Goal: Task Accomplishment & Management: Complete application form

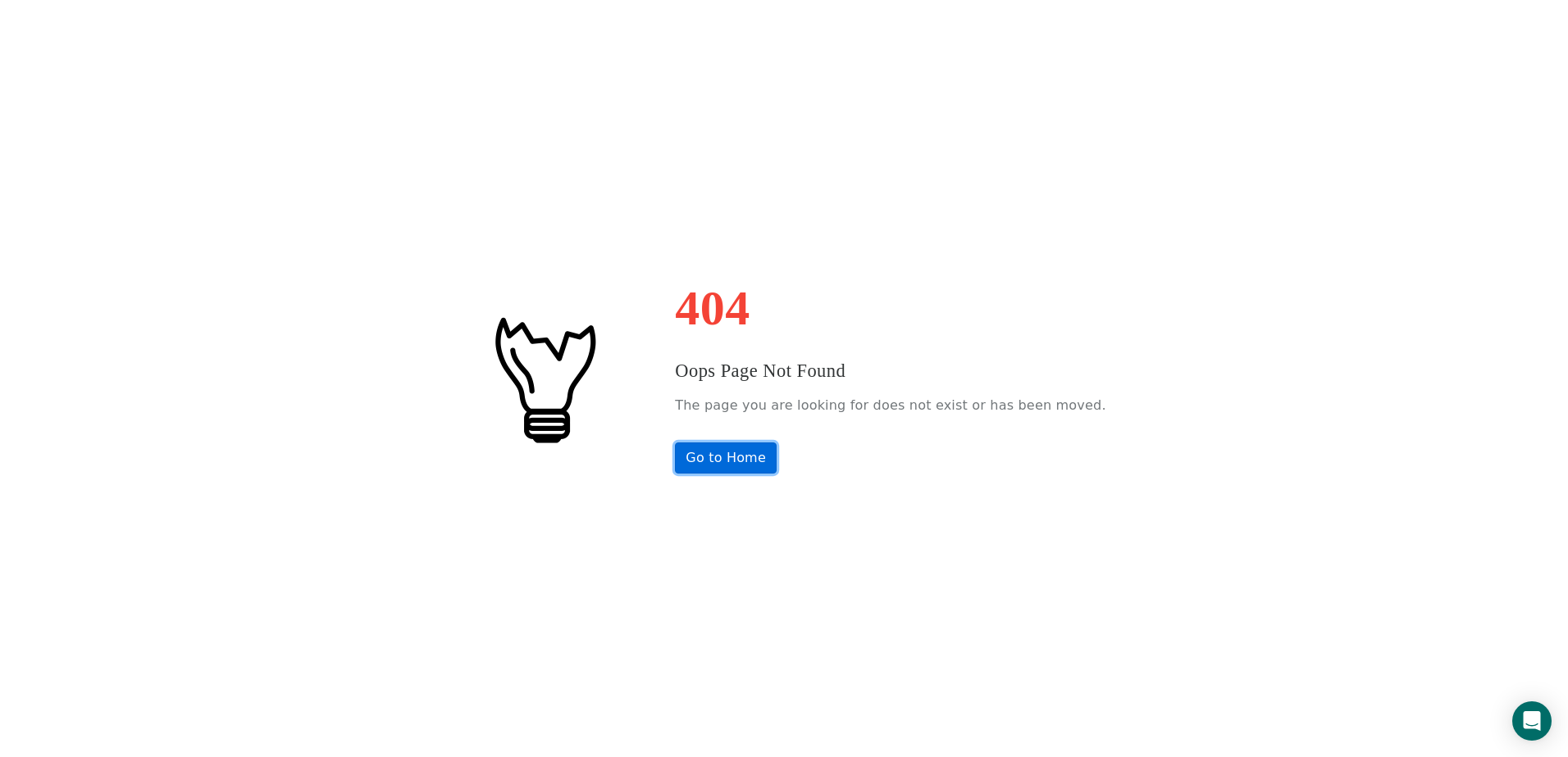
click at [751, 458] on link "Go to Home" at bounding box center [726, 458] width 102 height 32
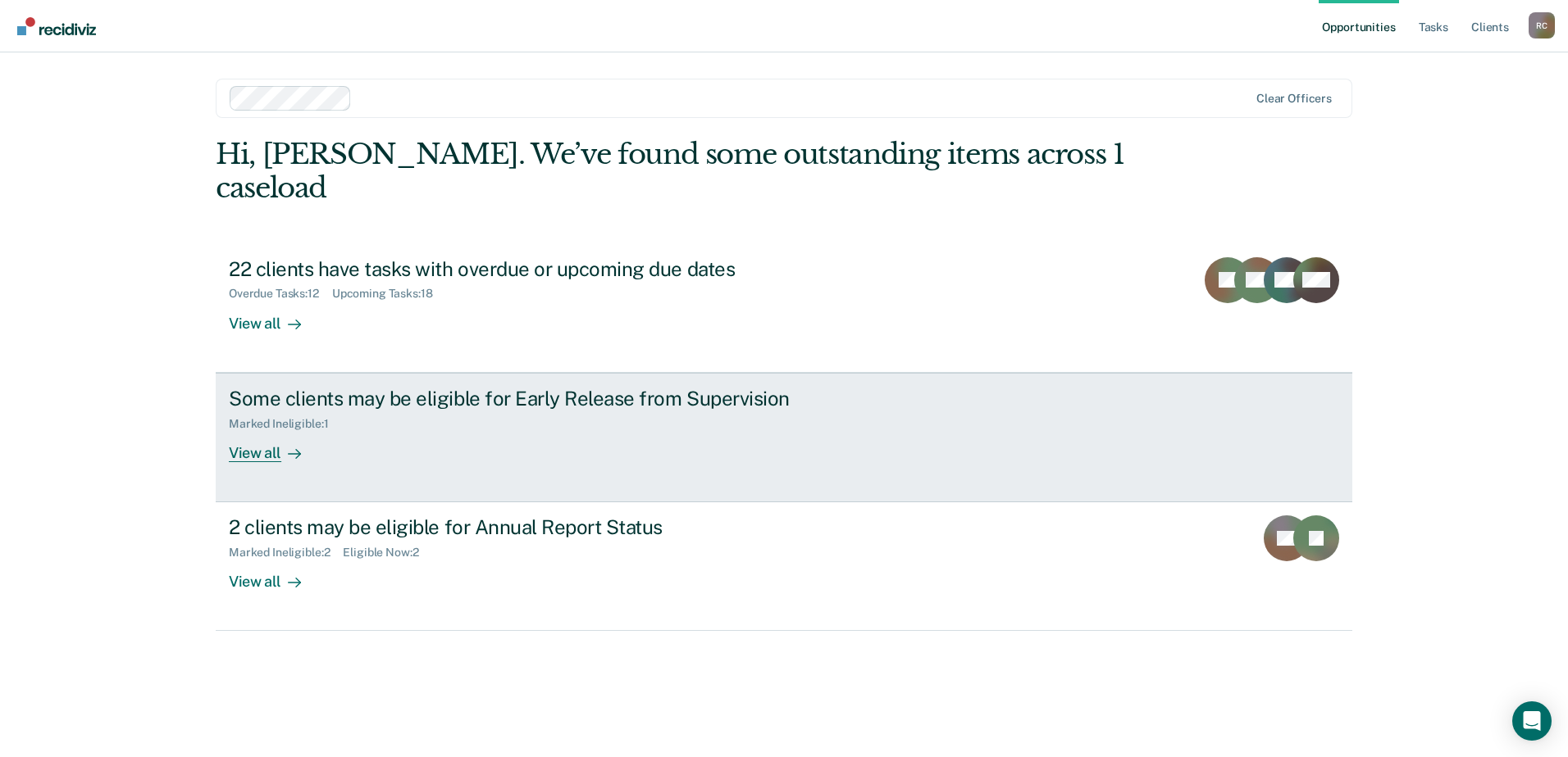
click at [507, 387] on div "Some clients may be eligible for Early Release from Supervision" at bounding box center [516, 399] width 576 height 24
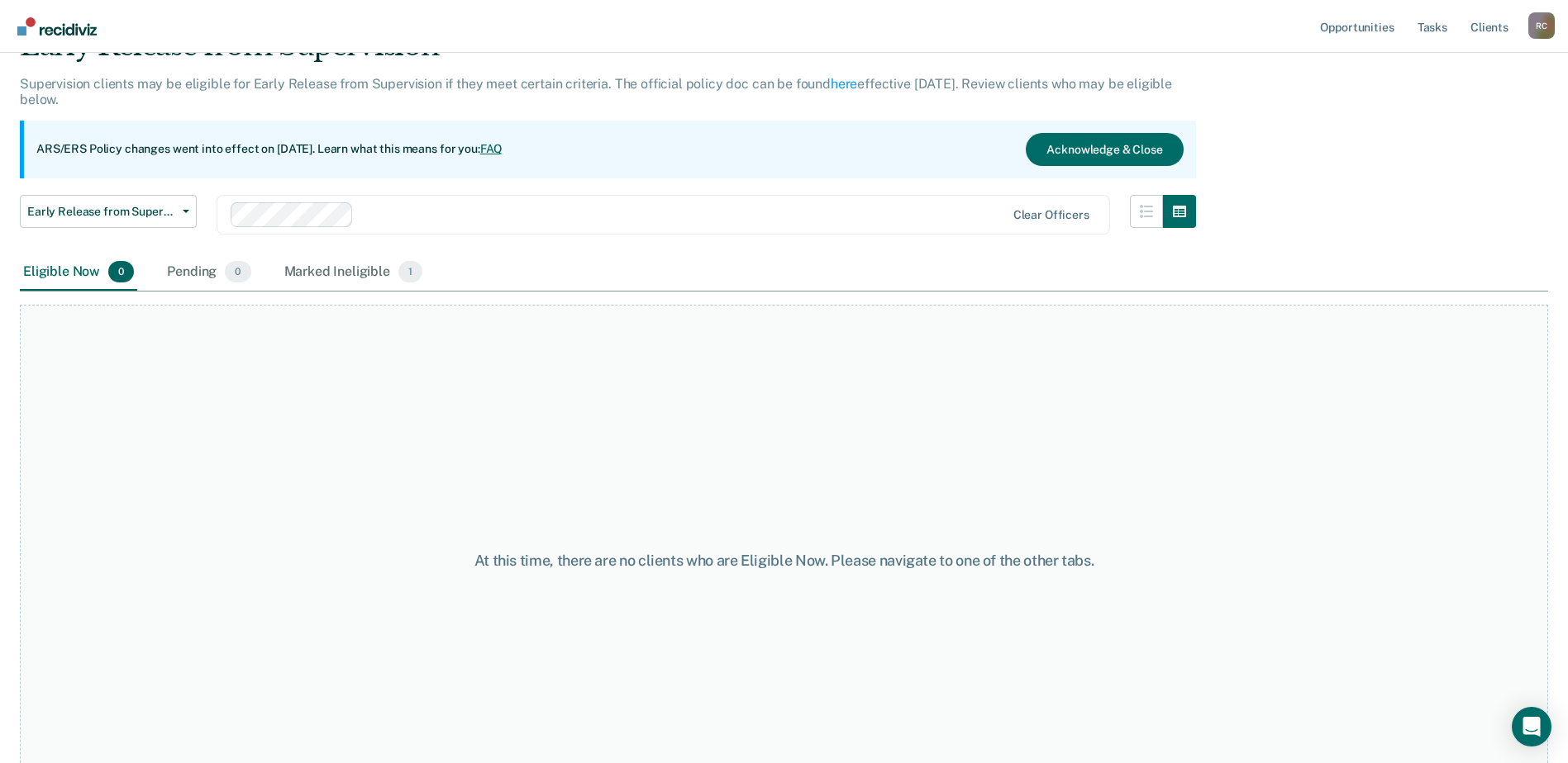
scroll to position [57, 0]
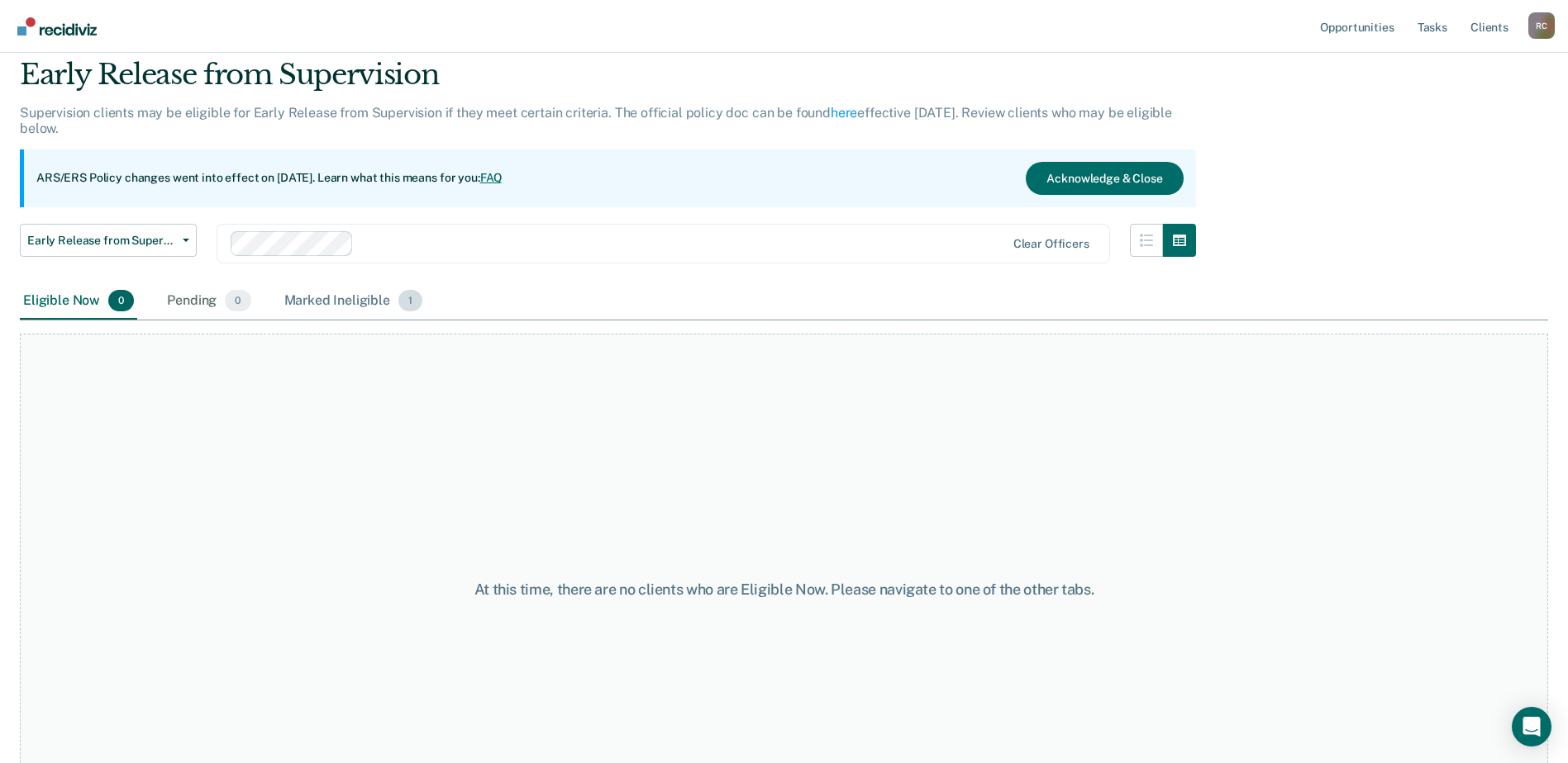
click at [309, 298] on div "Marked Ineligible 1" at bounding box center [353, 301] width 146 height 36
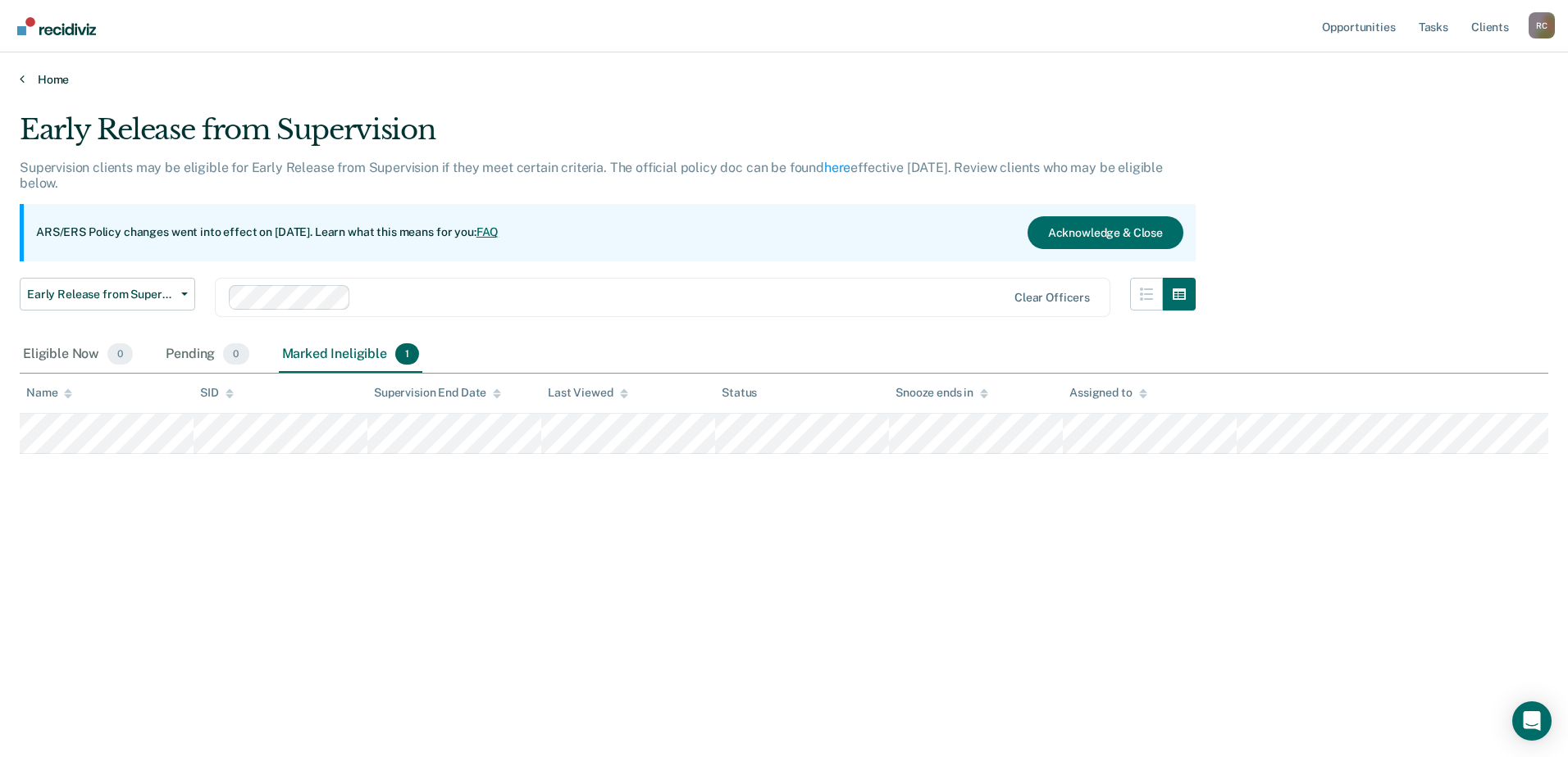
click at [49, 80] on link "Home" at bounding box center [784, 79] width 1529 height 15
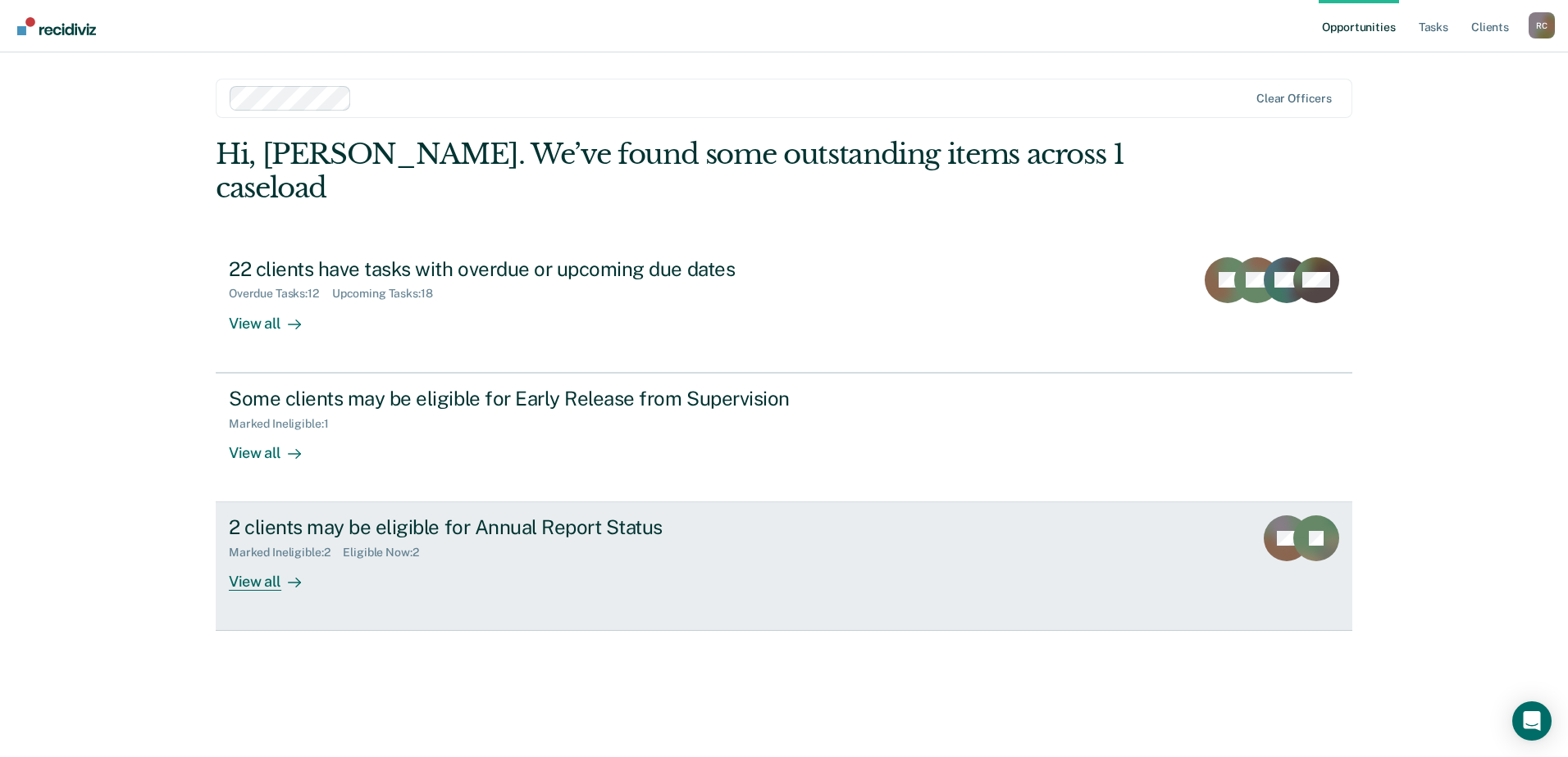
click at [260, 560] on div "View all" at bounding box center [274, 576] width 92 height 32
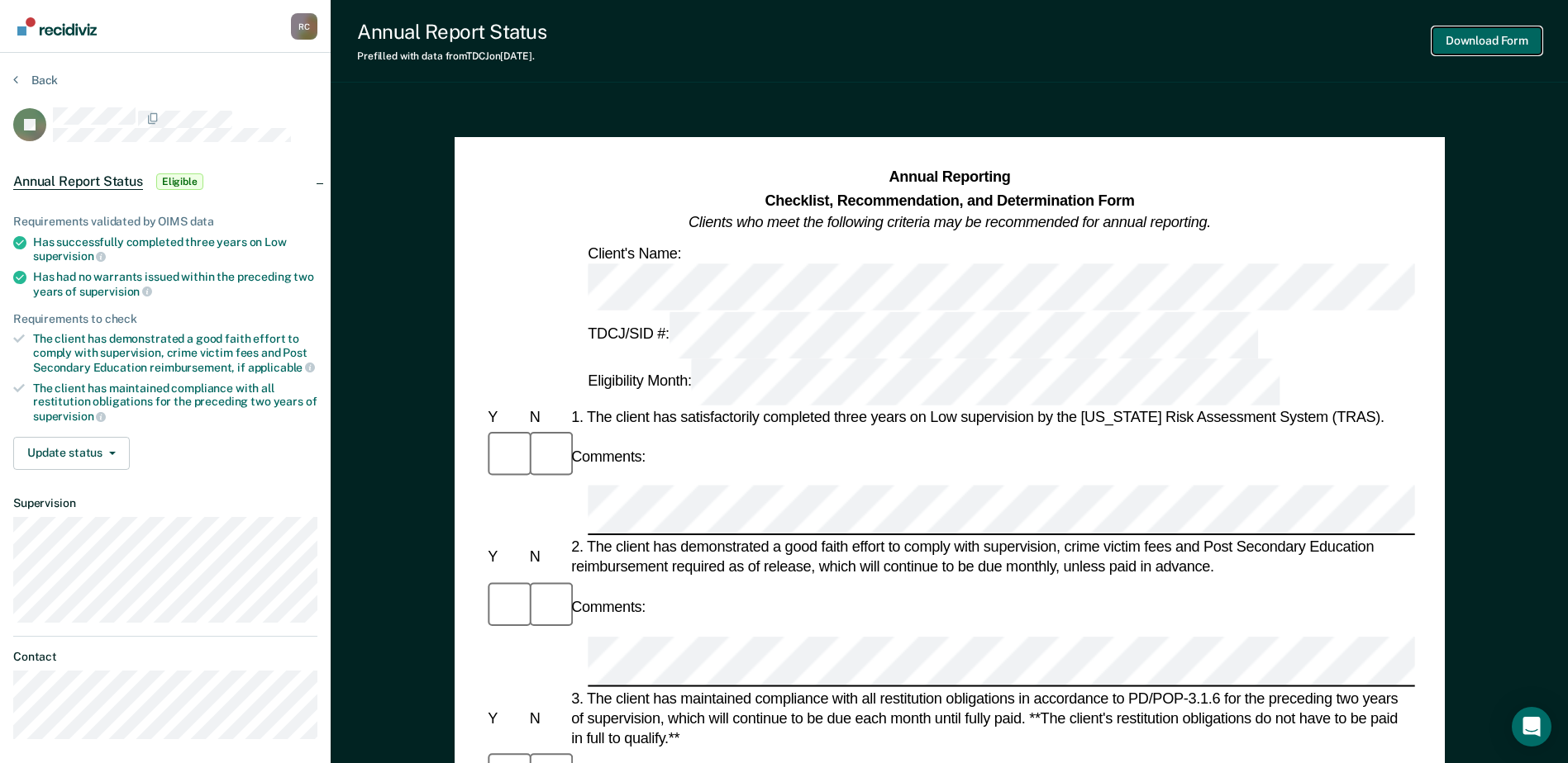
click at [1519, 39] on button "Download Form" at bounding box center [1486, 41] width 109 height 27
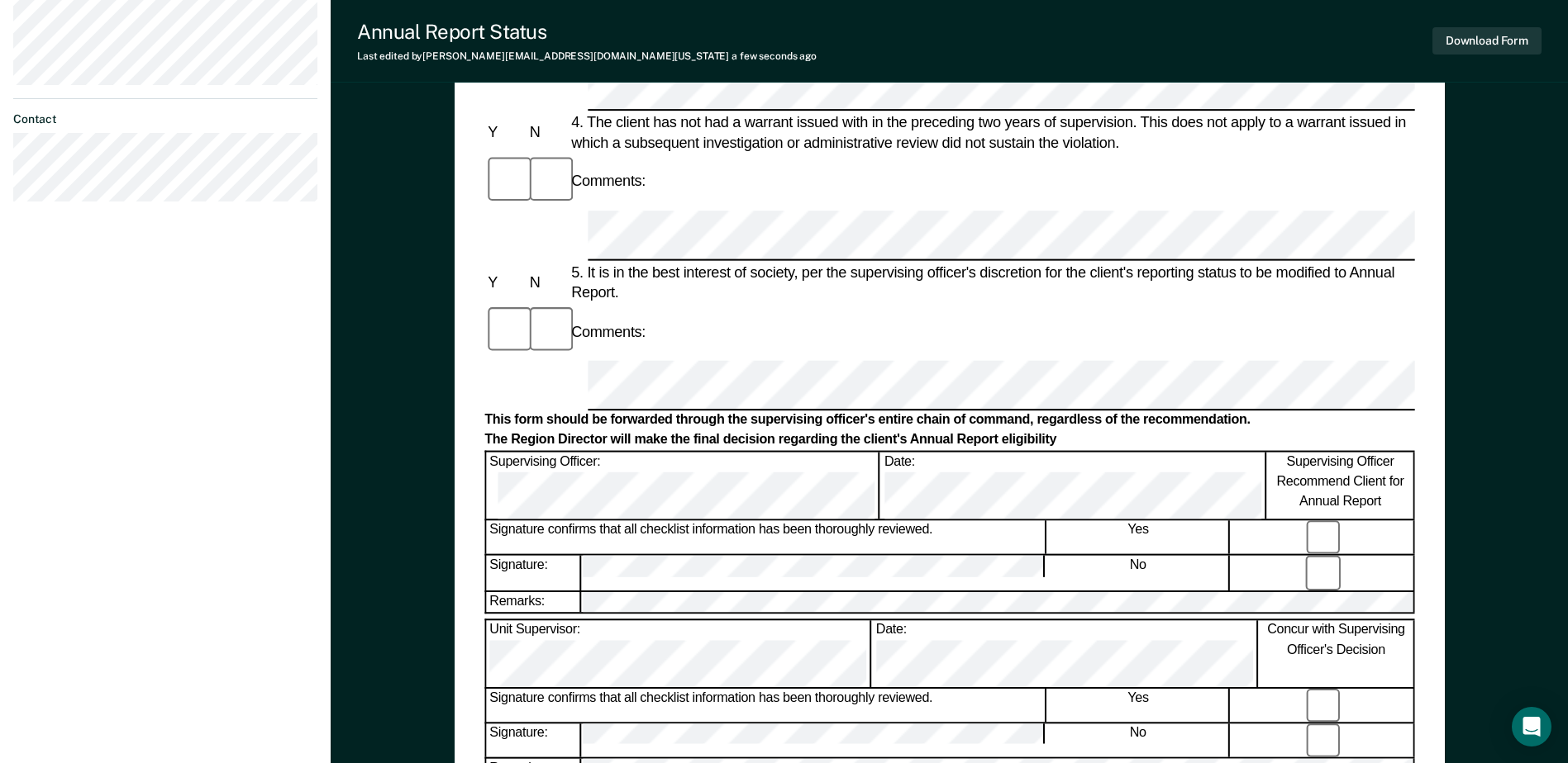
scroll to position [661, 0]
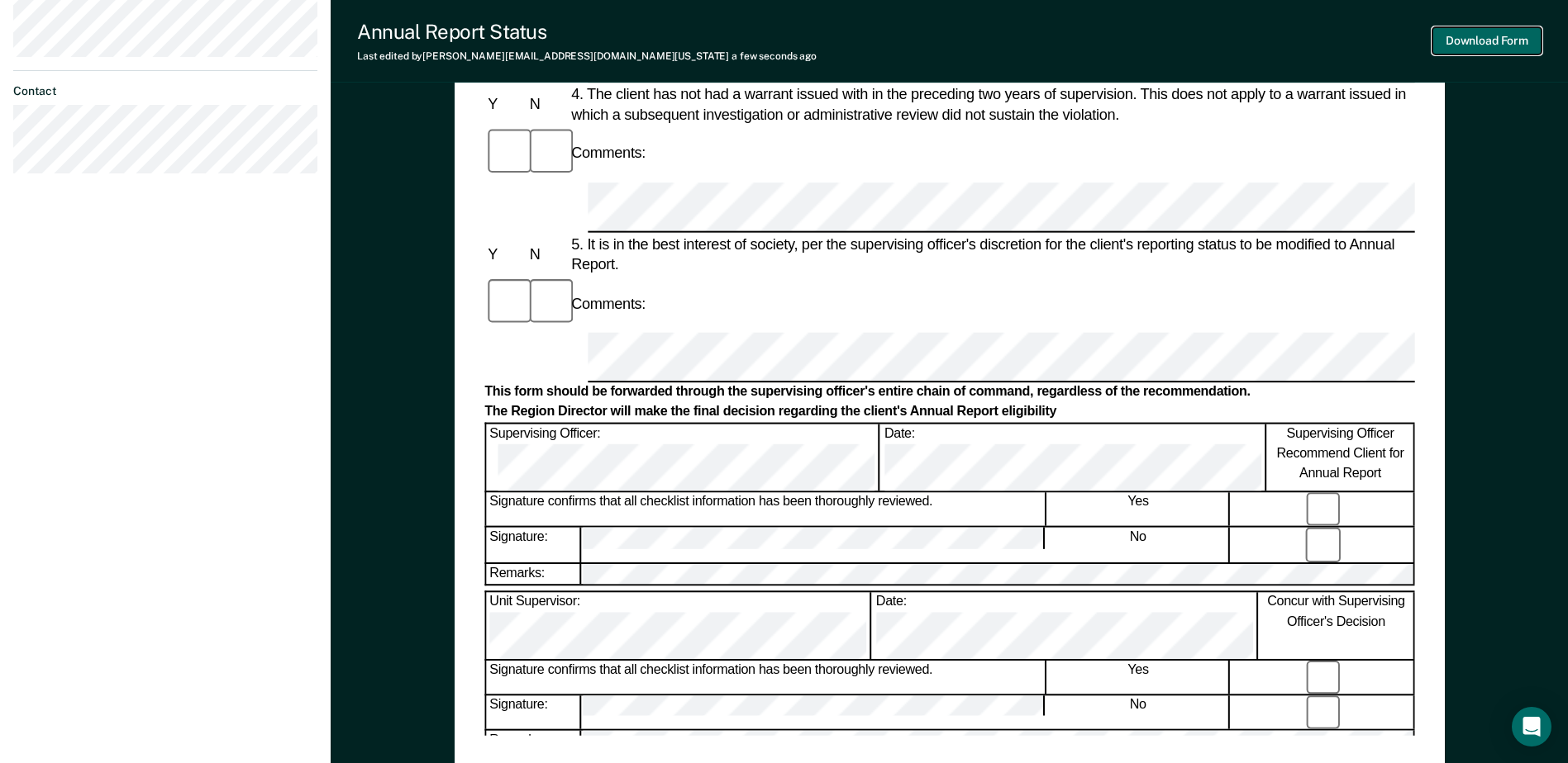
click at [1452, 41] on button "Download Form" at bounding box center [1486, 41] width 109 height 27
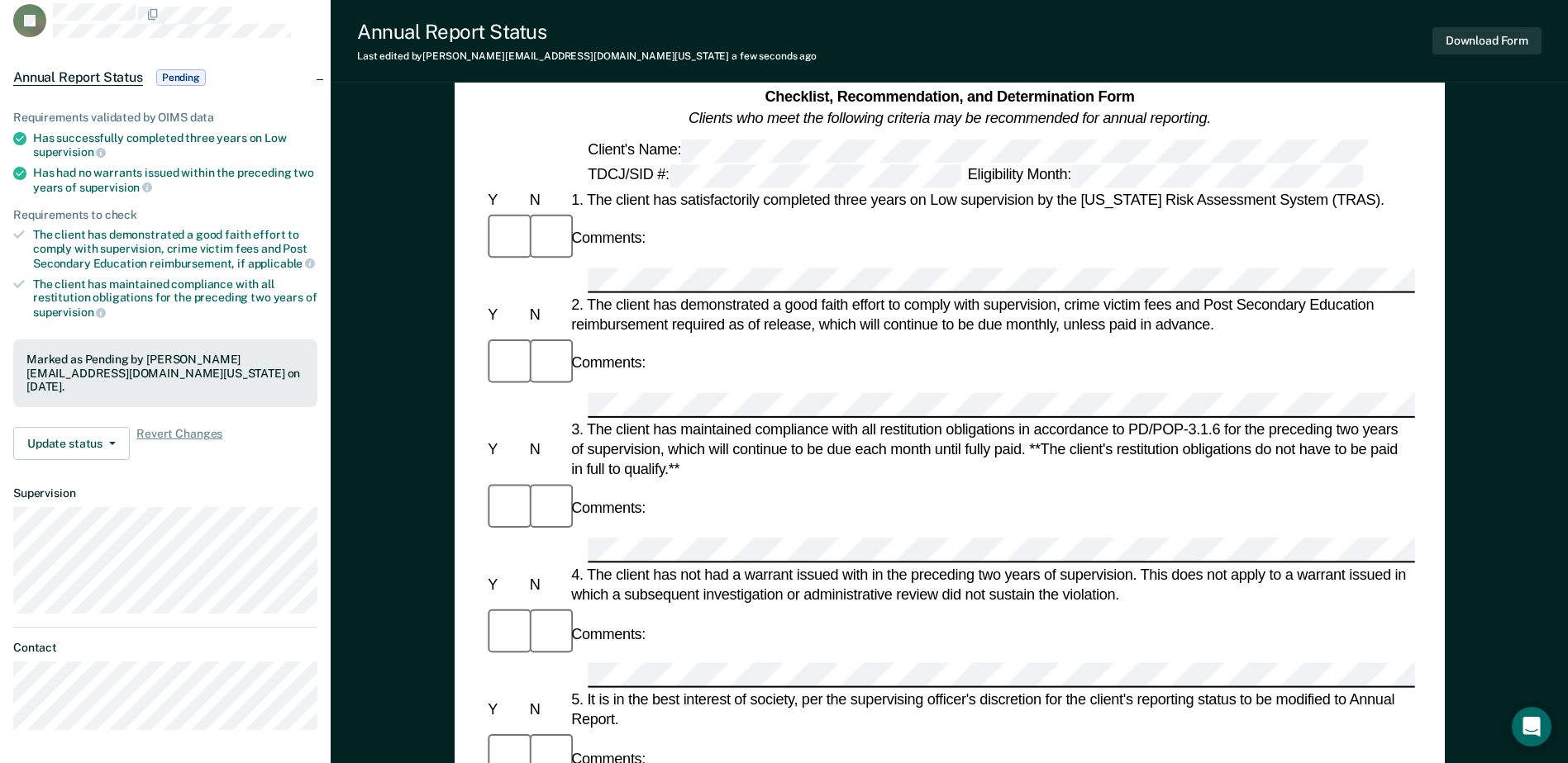
scroll to position [0, 0]
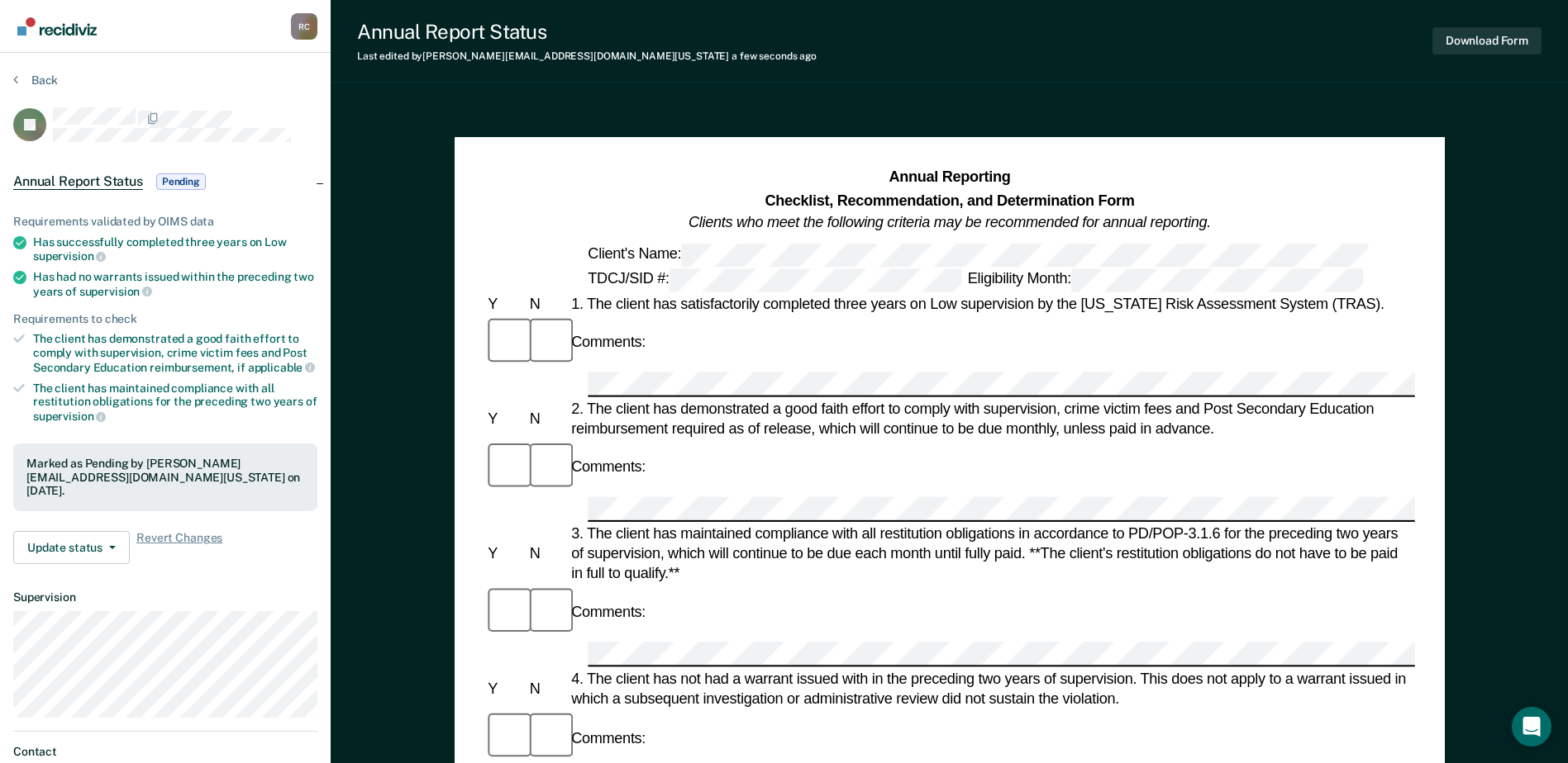
click at [19, 73] on button "Back" at bounding box center [35, 79] width 45 height 15
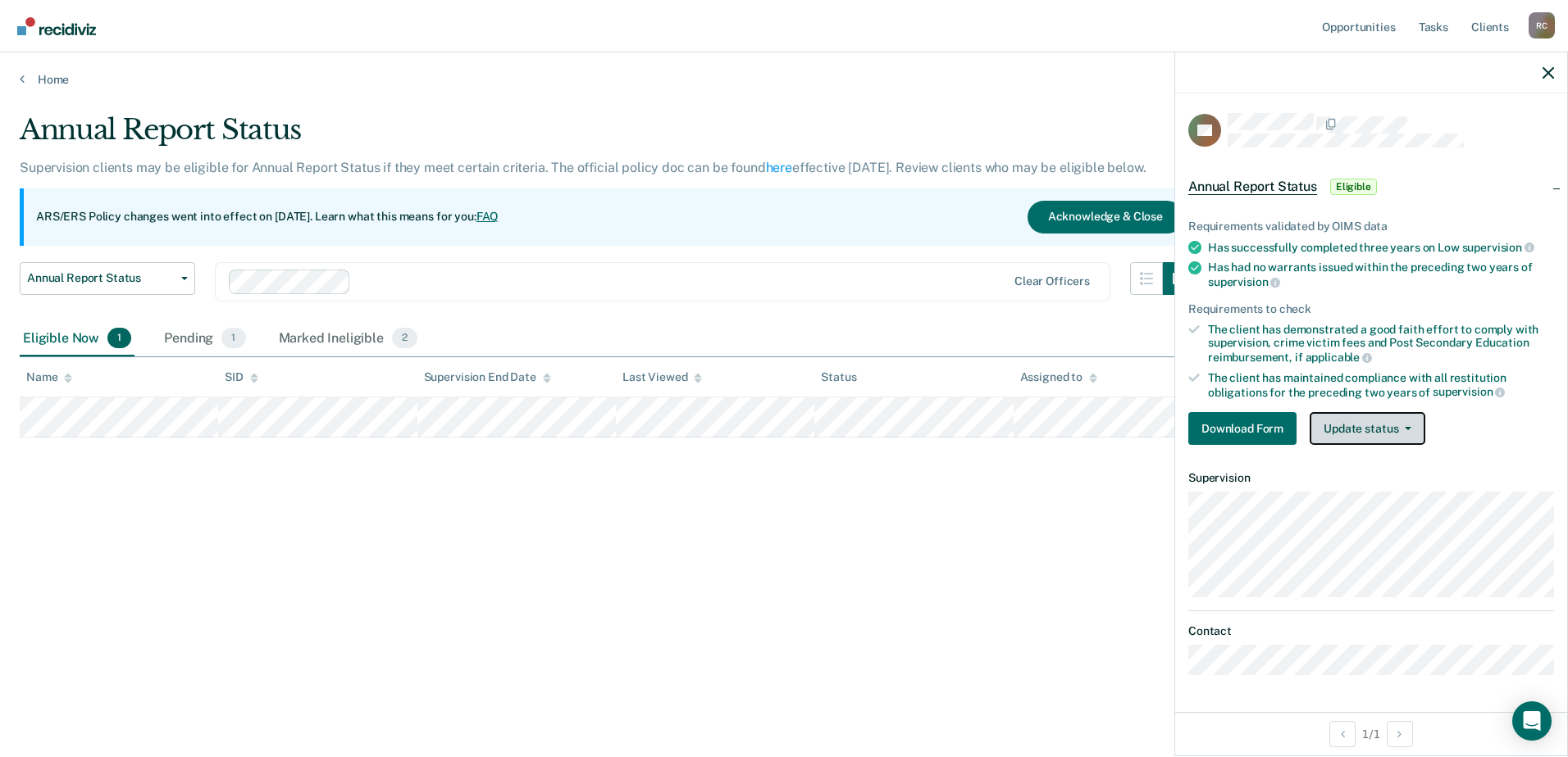
click at [1318, 425] on button "Update status" at bounding box center [1367, 428] width 116 height 32
click at [1285, 358] on div "The client has demonstrated a good faith effort to comply with supervision, cri…" at bounding box center [1380, 344] width 346 height 42
click at [1250, 429] on button "Download Form" at bounding box center [1241, 428] width 108 height 32
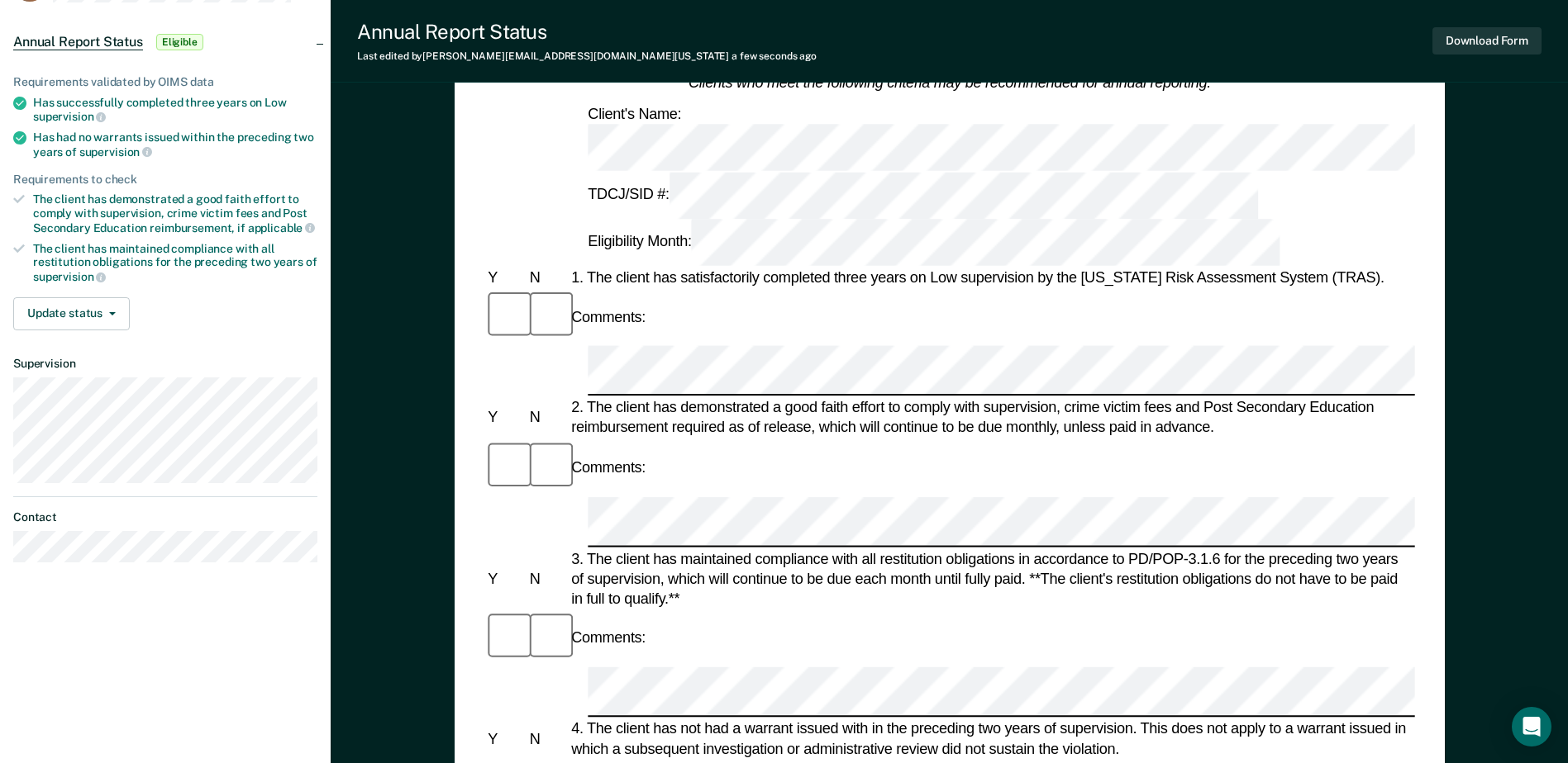
scroll to position [248, 0]
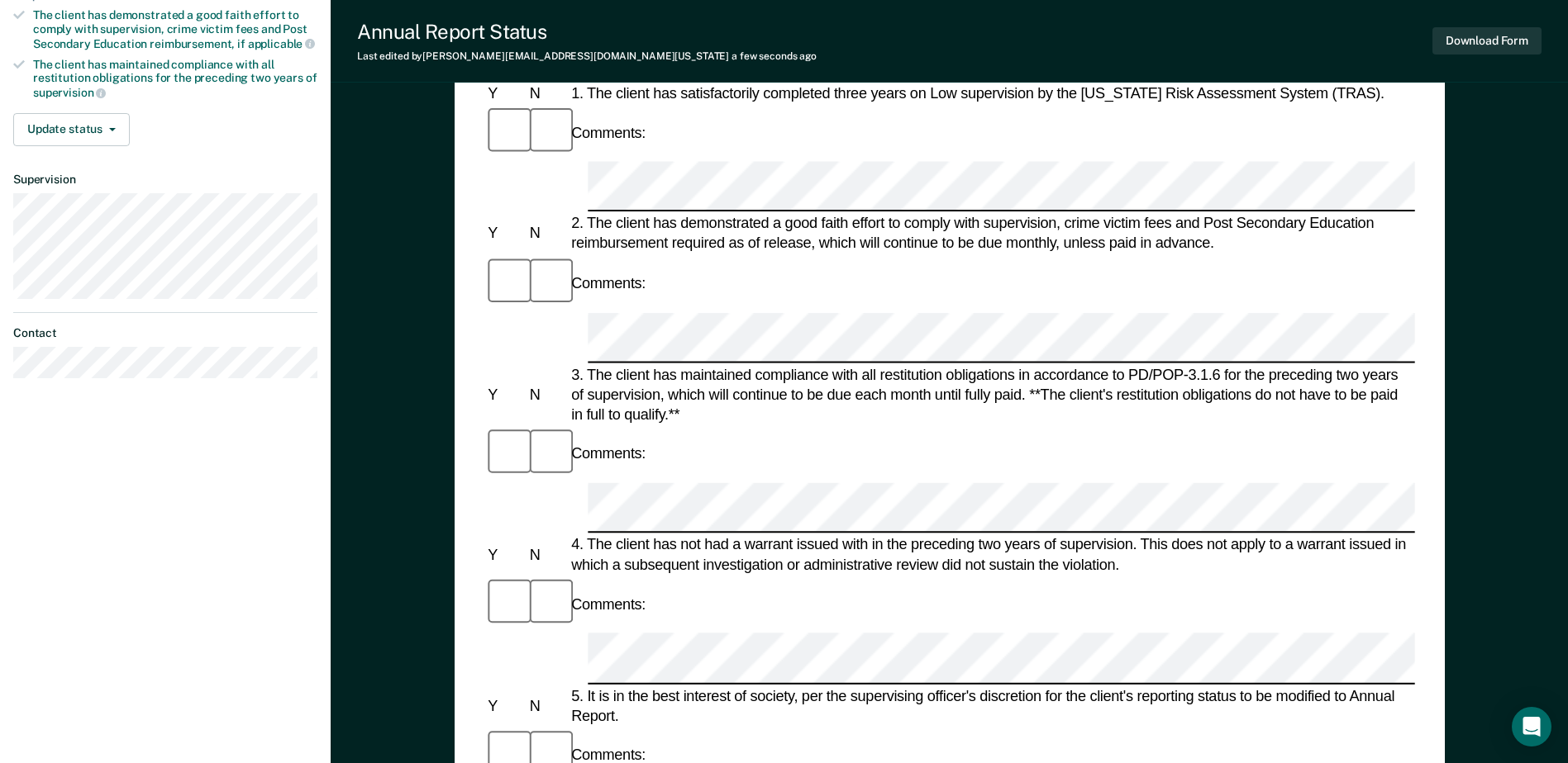
scroll to position [413, 0]
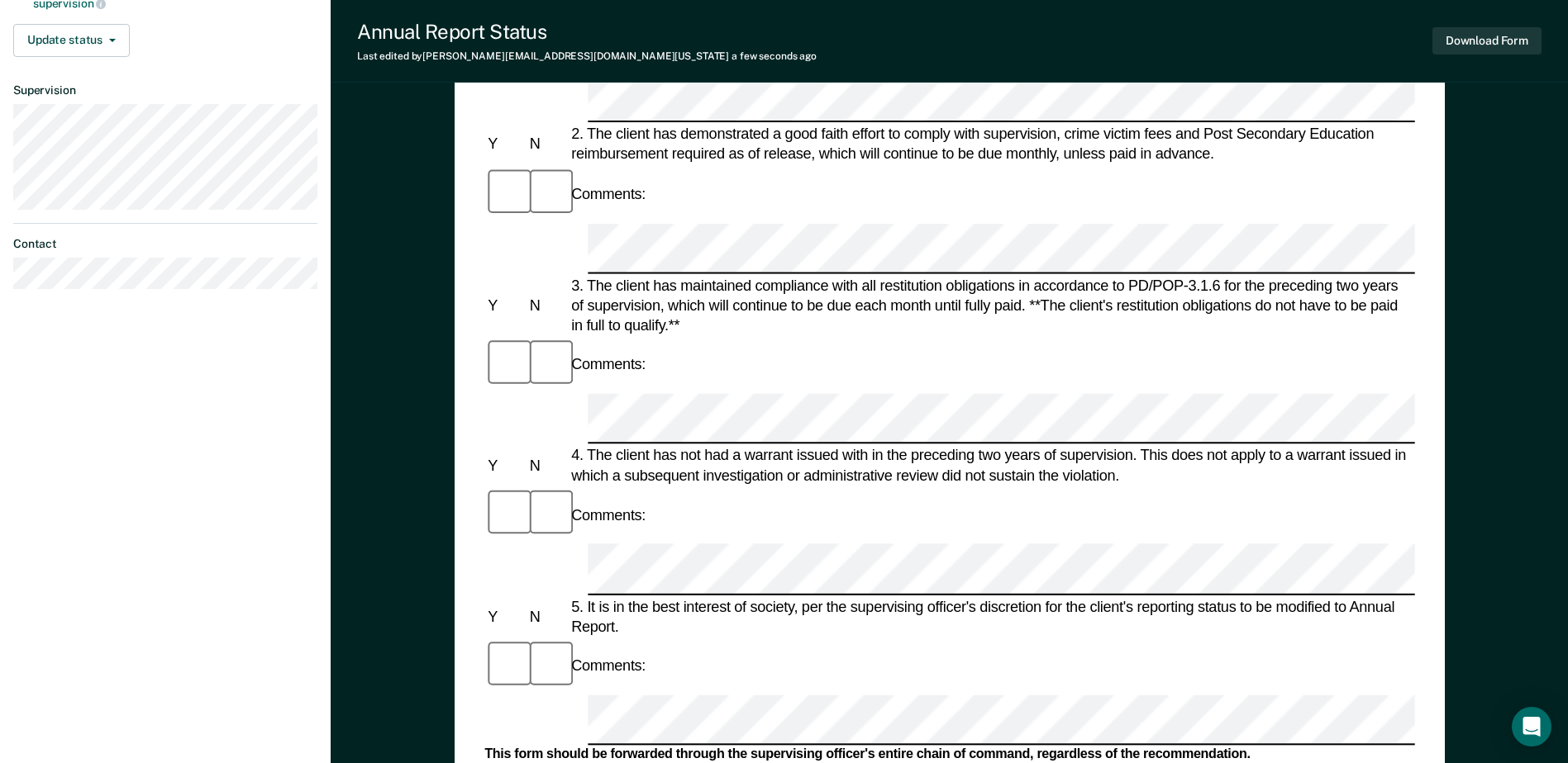
click at [1480, 231] on div "Annual Reporting Checklist, Recommendation, and Determination Form Clients who …" at bounding box center [949, 415] width 1237 height 1453
click at [1461, 44] on button "Download Form" at bounding box center [1486, 41] width 109 height 27
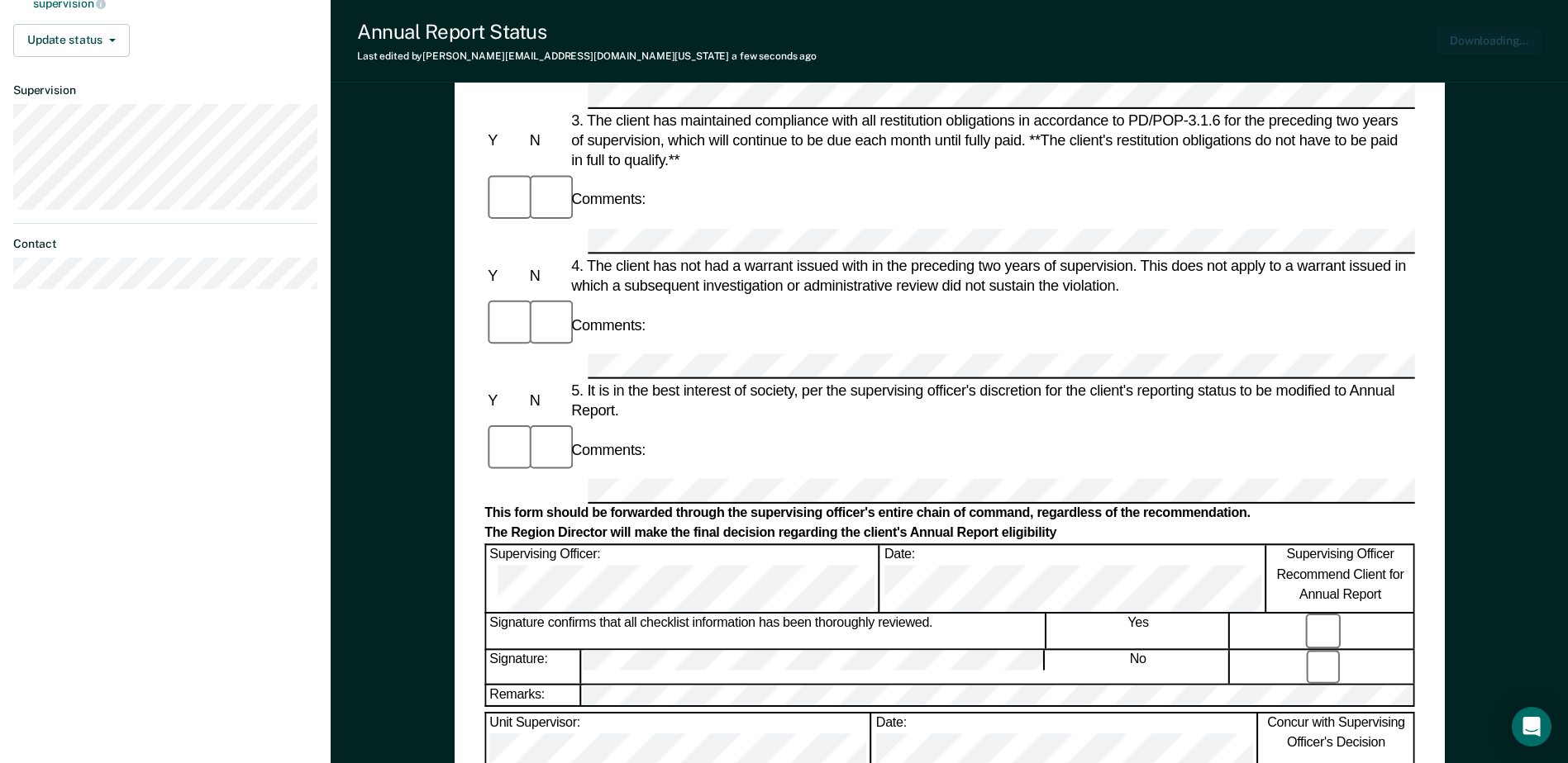
scroll to position [0, 0]
